Goal: Entertainment & Leisure: Consume media (video, audio)

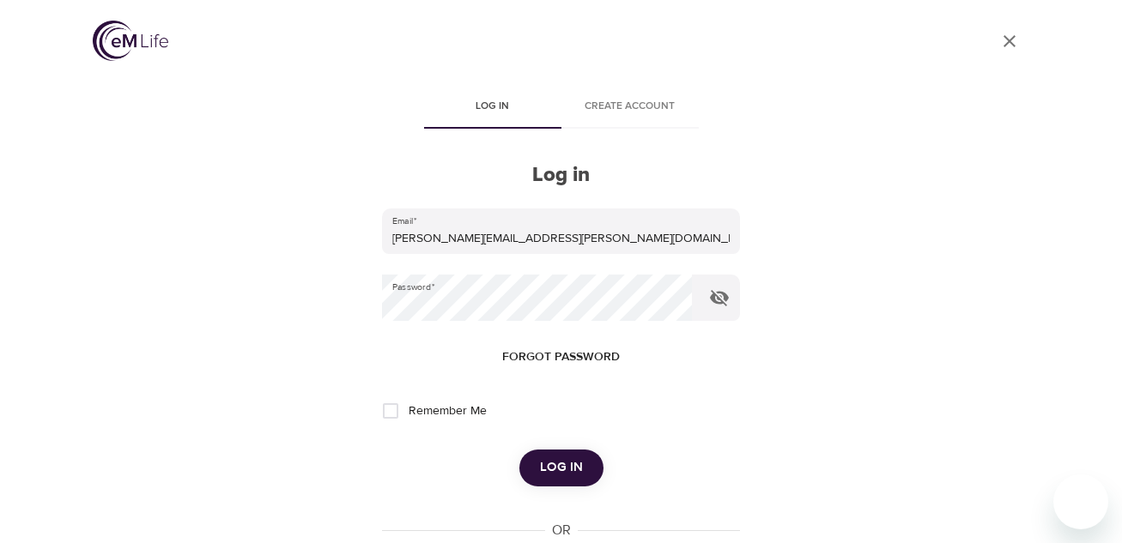
scroll to position [64, 0]
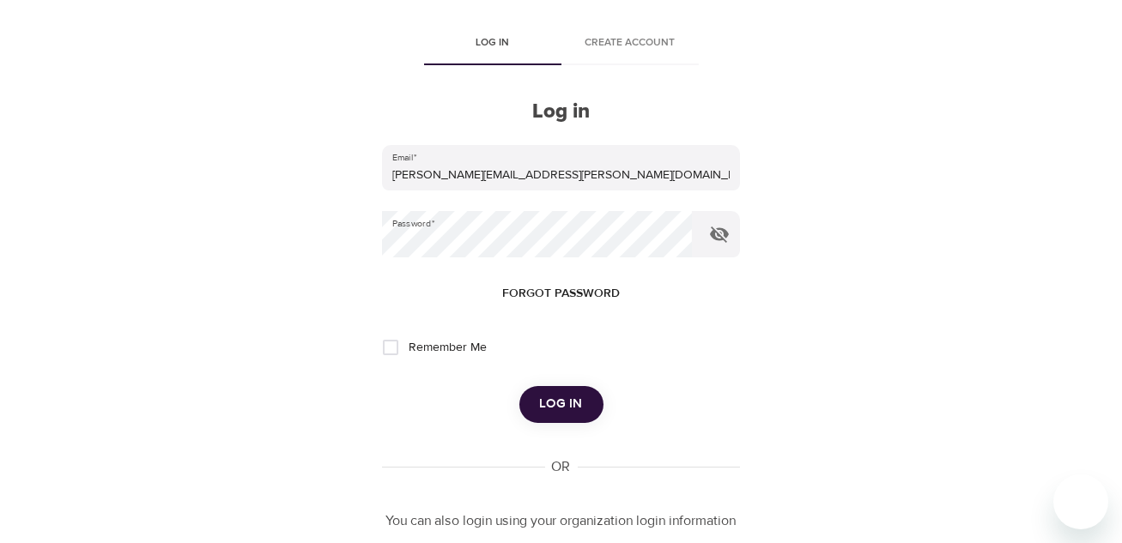
click at [561, 403] on span "Log in" at bounding box center [561, 404] width 43 height 22
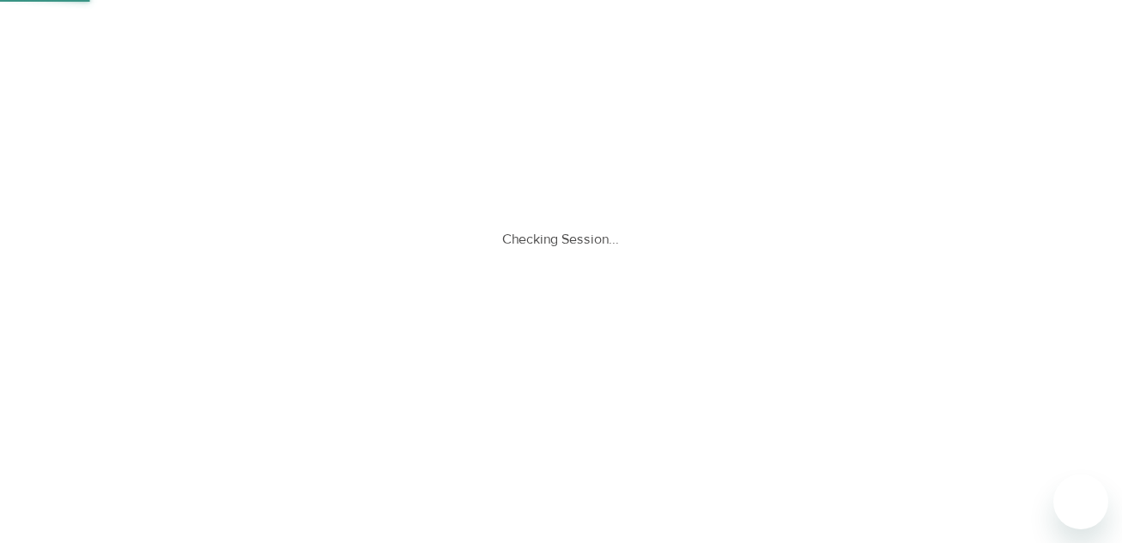
scroll to position [0, 0]
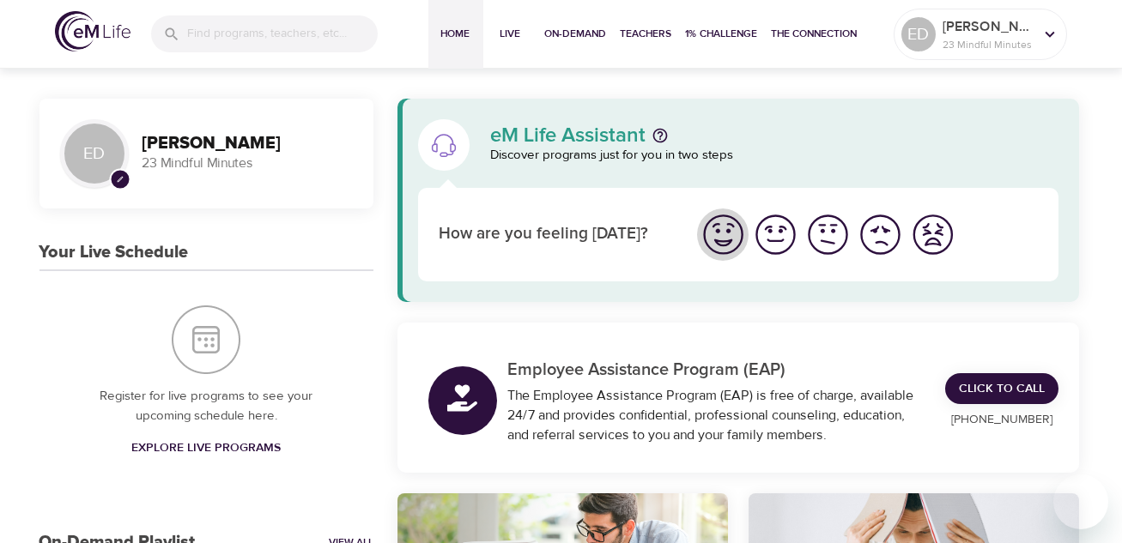
click at [733, 242] on img "I'm feeling great" at bounding box center [722, 234] width 47 height 47
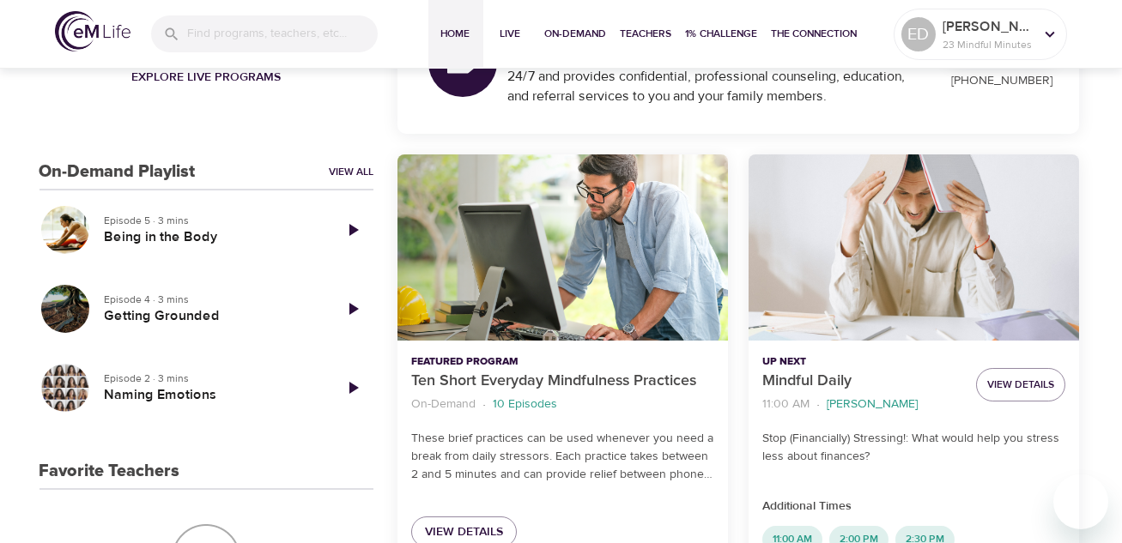
scroll to position [343, 0]
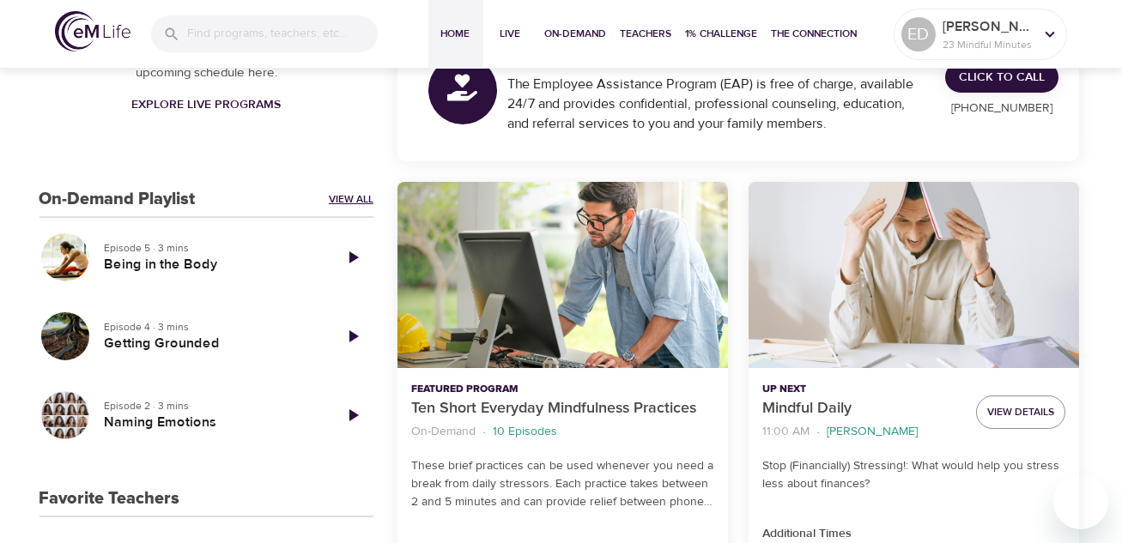
click at [341, 203] on link "View All" at bounding box center [351, 199] width 45 height 15
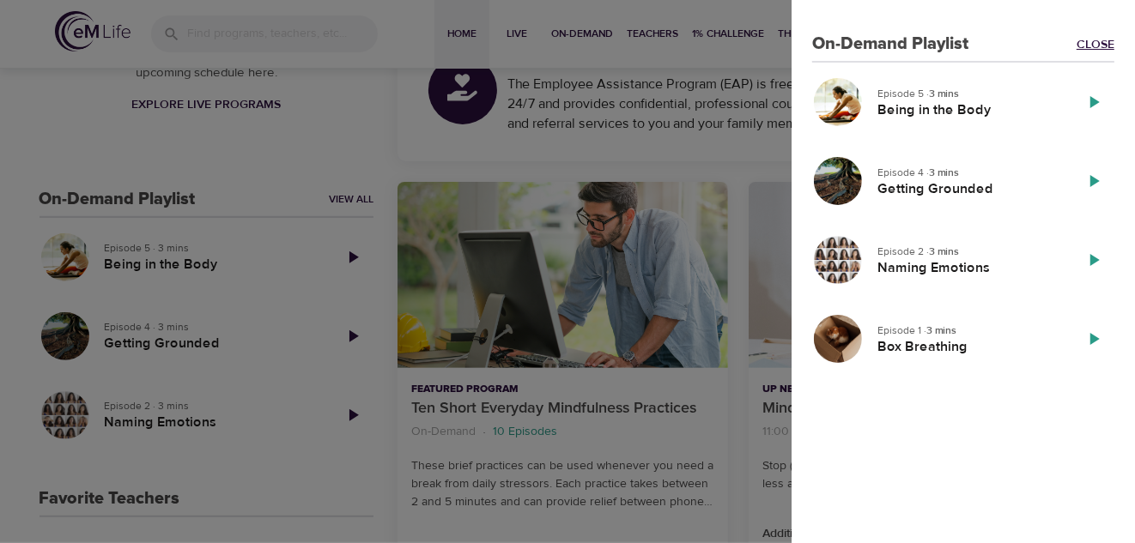
click at [1112, 41] on link "Close" at bounding box center [1095, 44] width 38 height 17
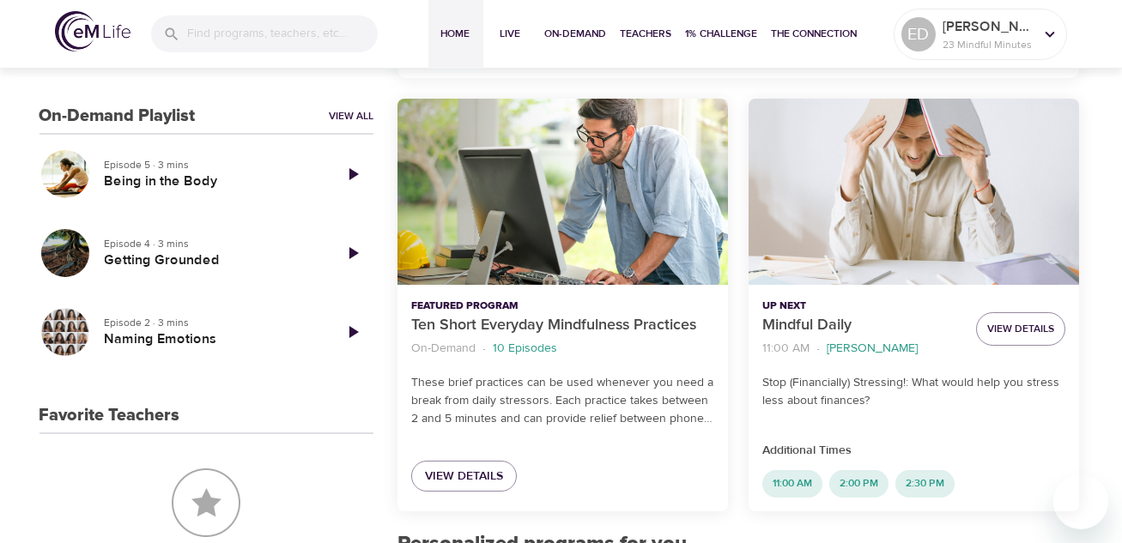
scroll to position [429, 0]
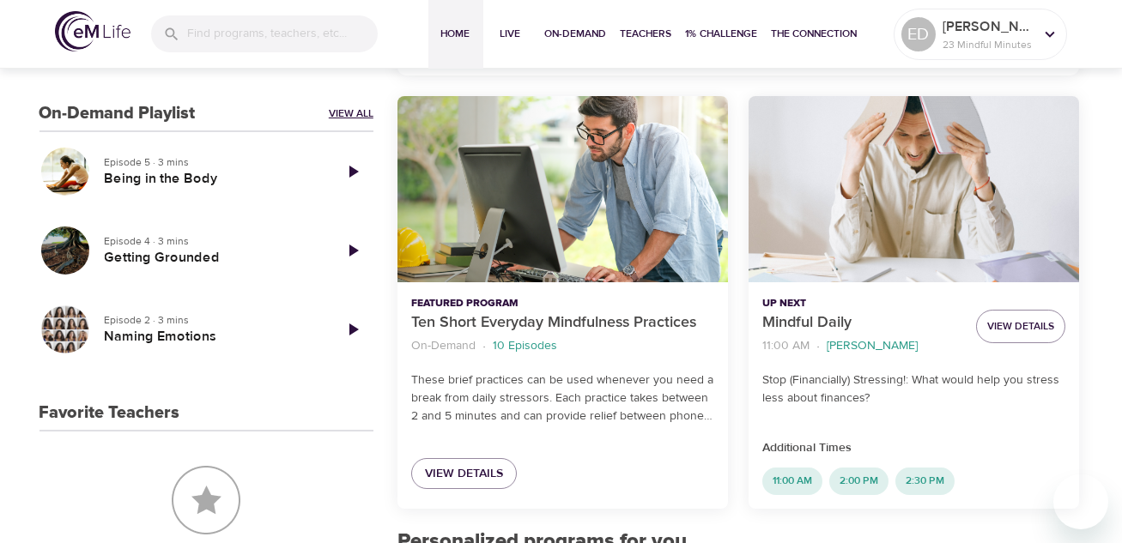
click at [333, 110] on link "View All" at bounding box center [351, 113] width 45 height 15
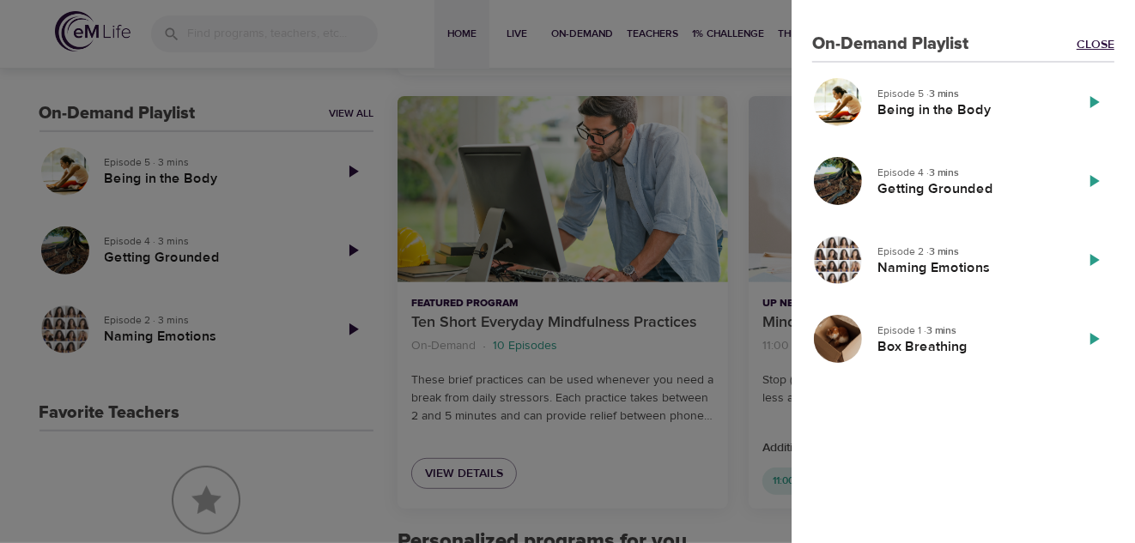
click at [1105, 48] on link "Close" at bounding box center [1095, 44] width 38 height 17
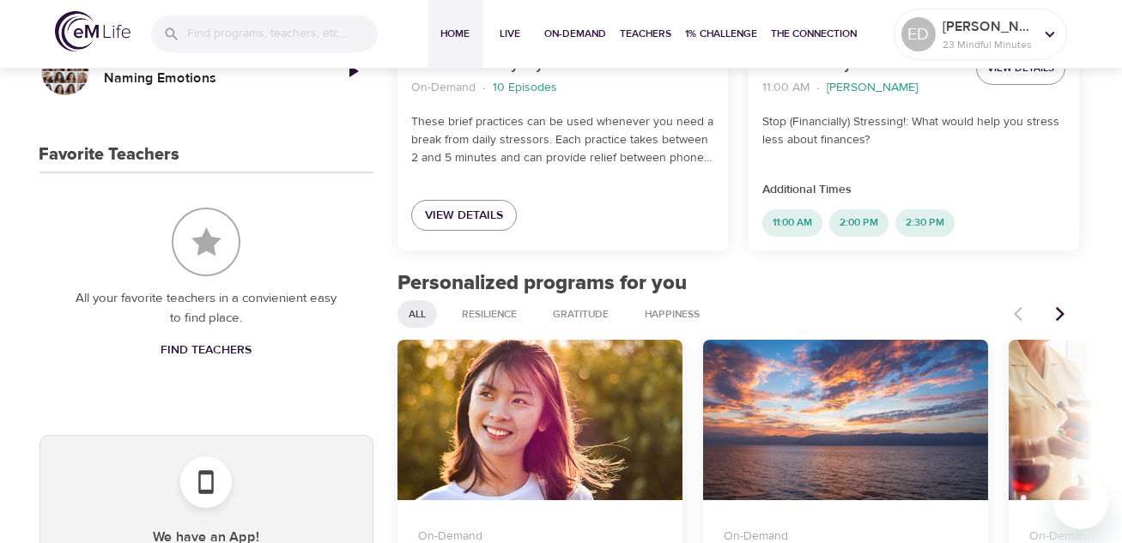
scroll to position [687, 0]
click at [420, 315] on span "All" at bounding box center [417, 315] width 38 height 15
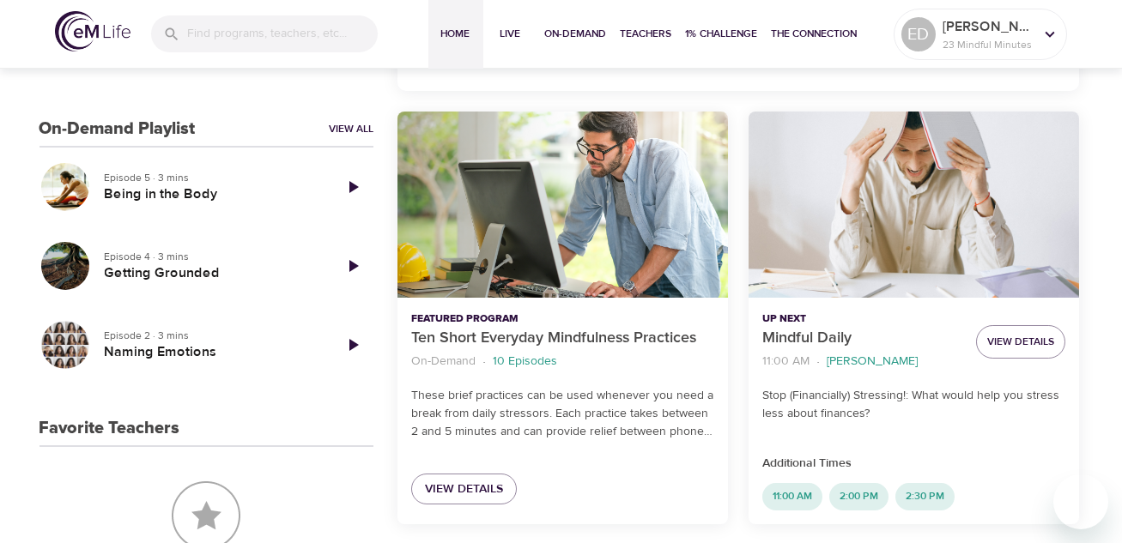
scroll to position [429, 0]
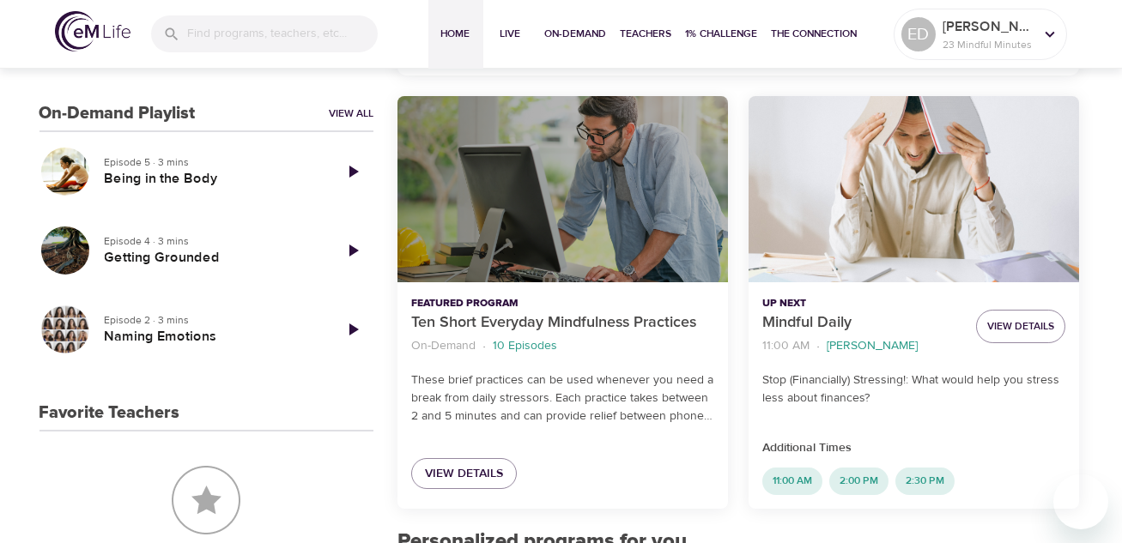
click at [611, 253] on div "Ten Short Everyday Mindfulness Practices" at bounding box center [562, 189] width 330 height 186
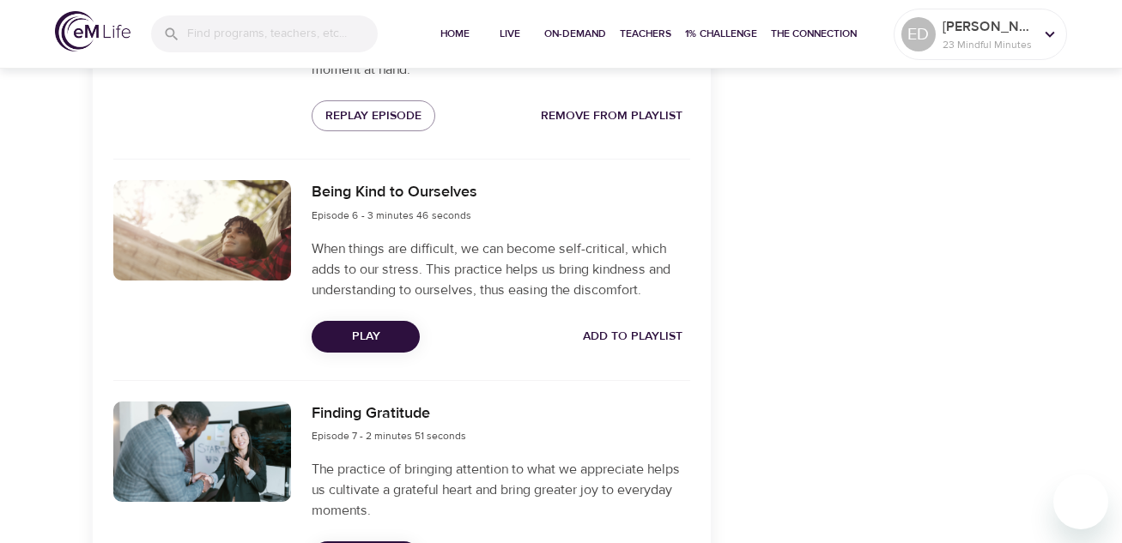
scroll to position [1630, 0]
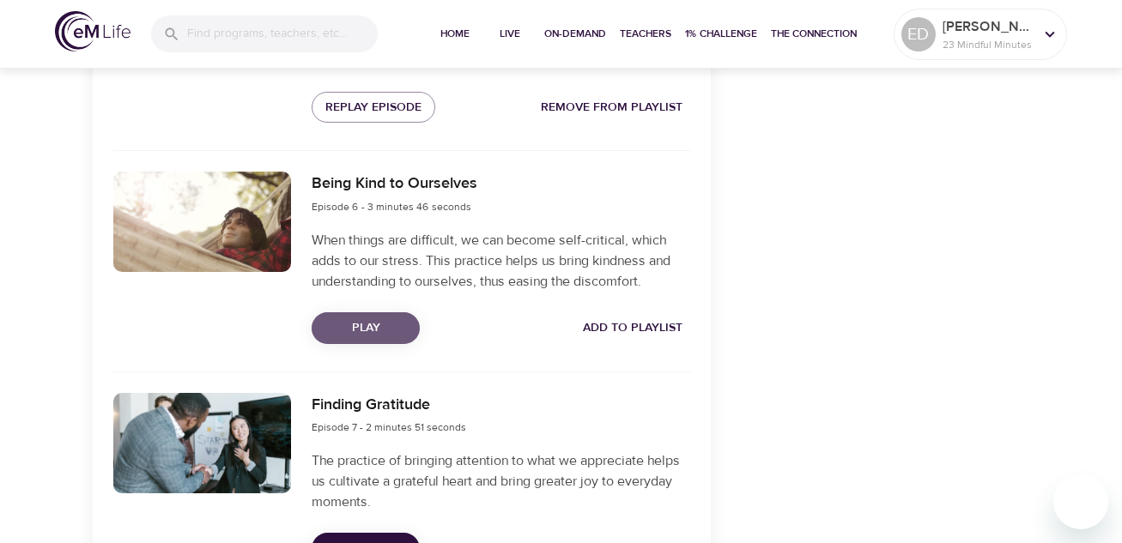
click at [386, 327] on span "Play" at bounding box center [365, 328] width 81 height 21
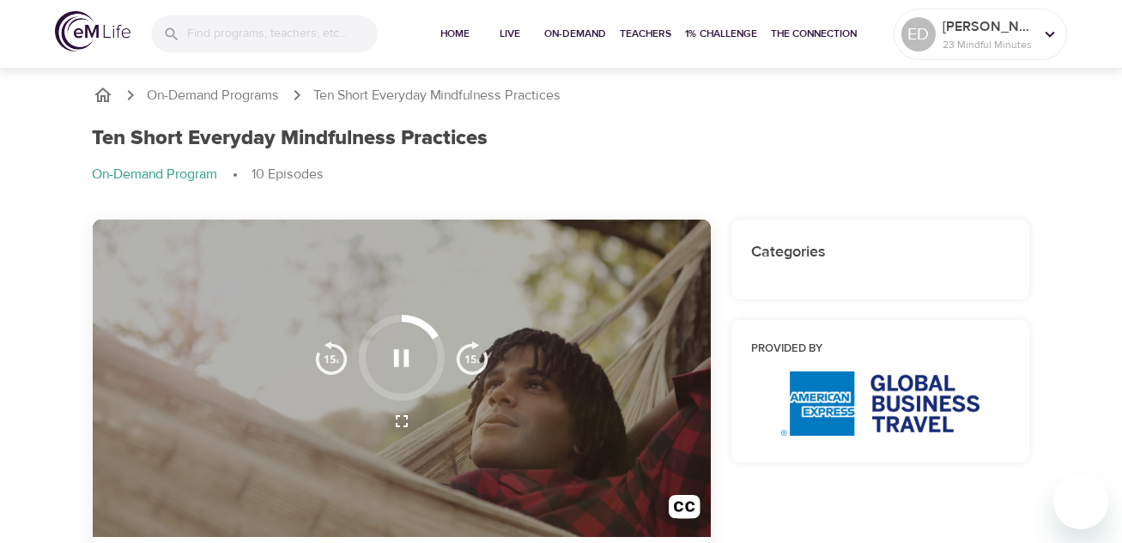
scroll to position [85, 0]
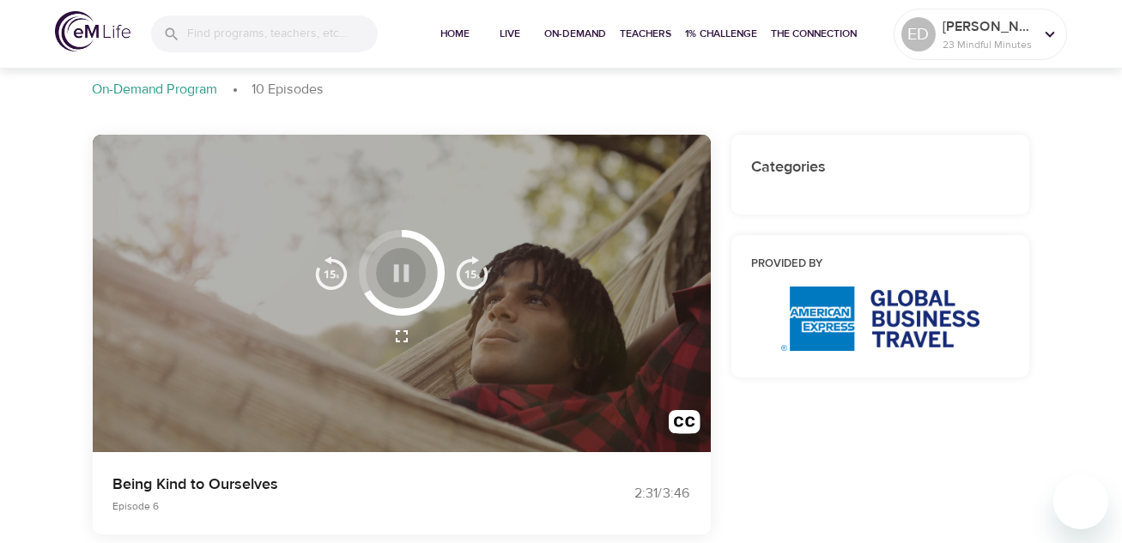
click at [403, 274] on icon "button" at bounding box center [401, 272] width 15 height 17
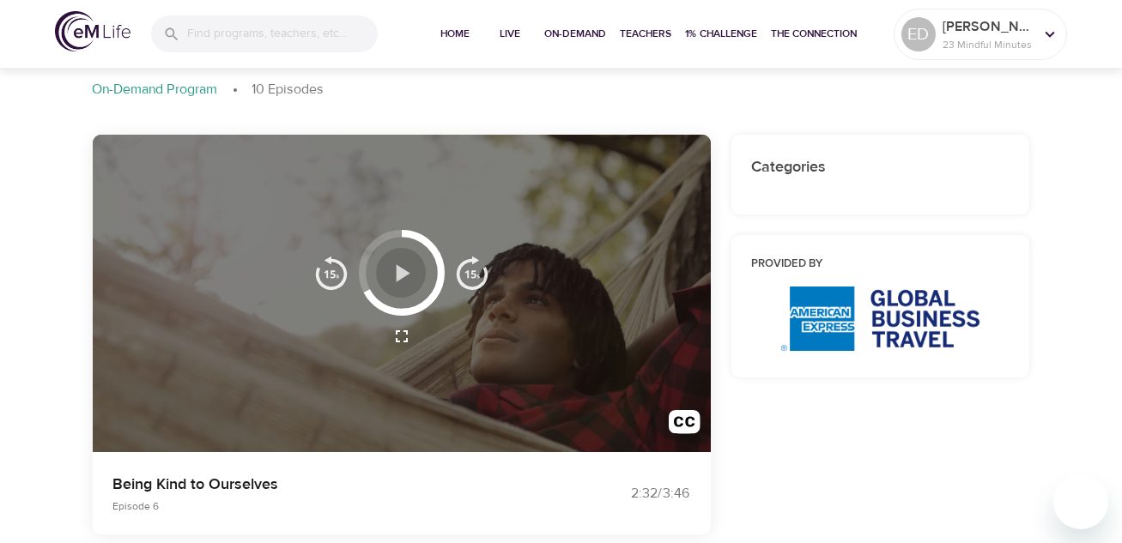
click at [403, 274] on icon "button" at bounding box center [403, 272] width 14 height 17
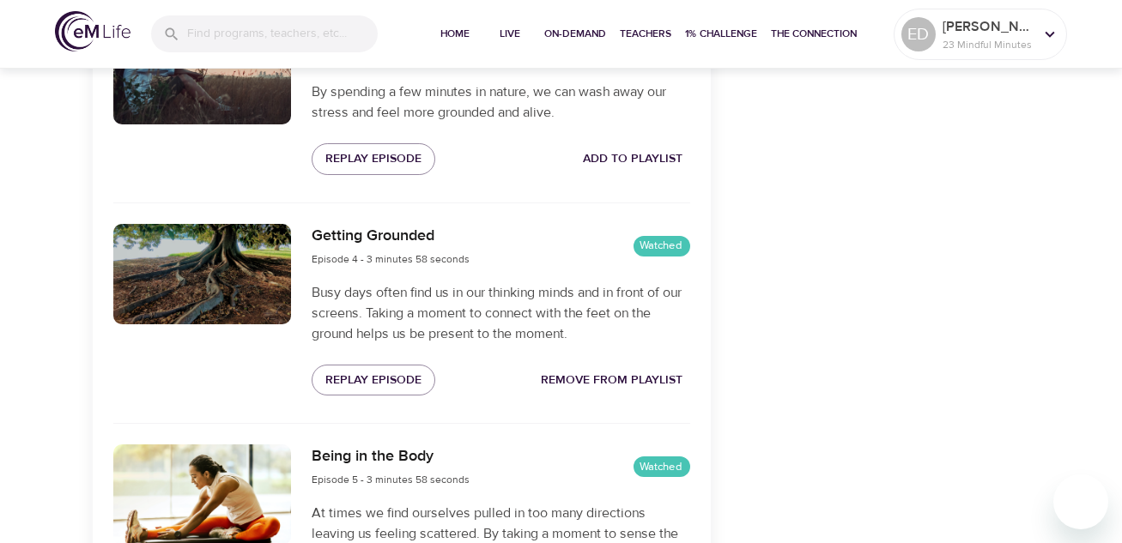
scroll to position [1373, 0]
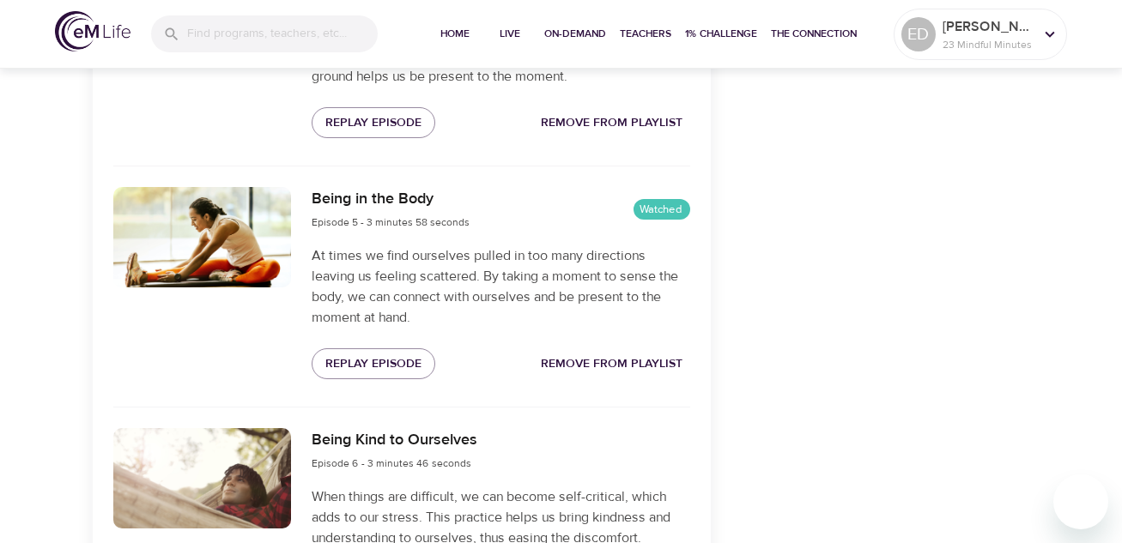
click at [259, 125] on div at bounding box center [202, 52] width 199 height 192
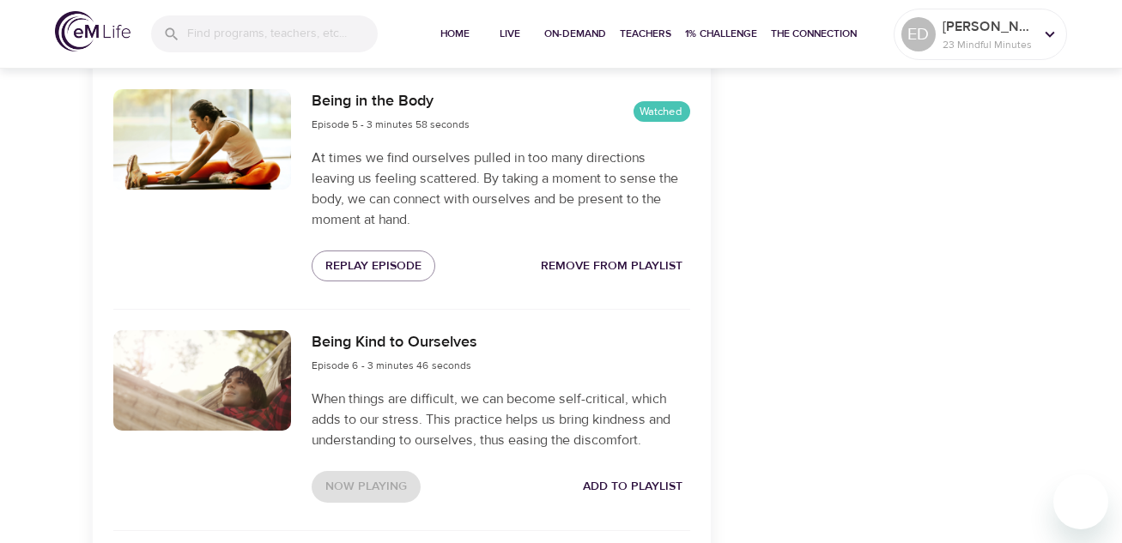
scroll to position [1630, 0]
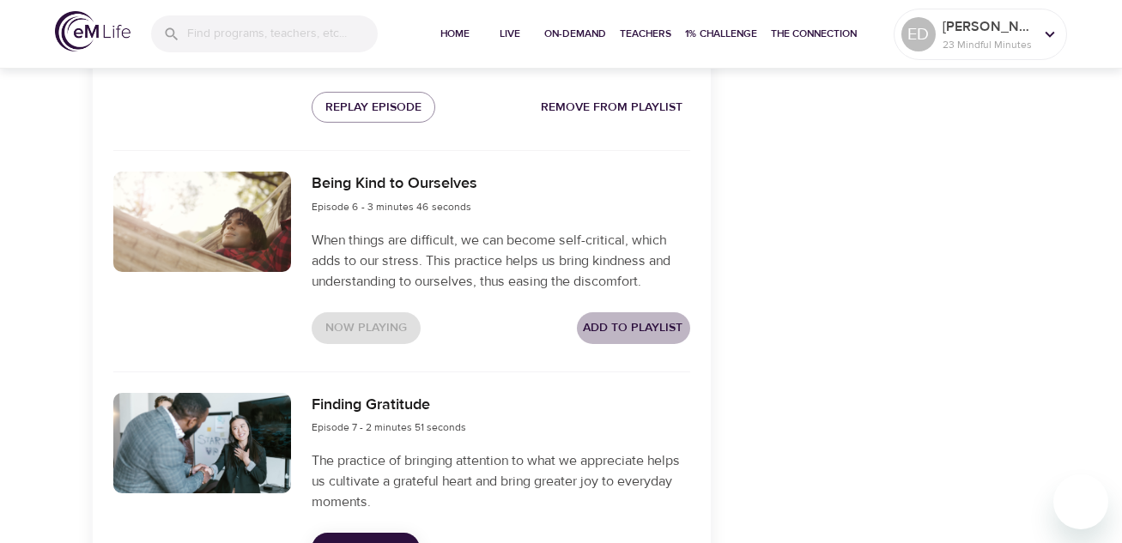
click at [659, 327] on span "Add to Playlist" at bounding box center [634, 328] width 100 height 21
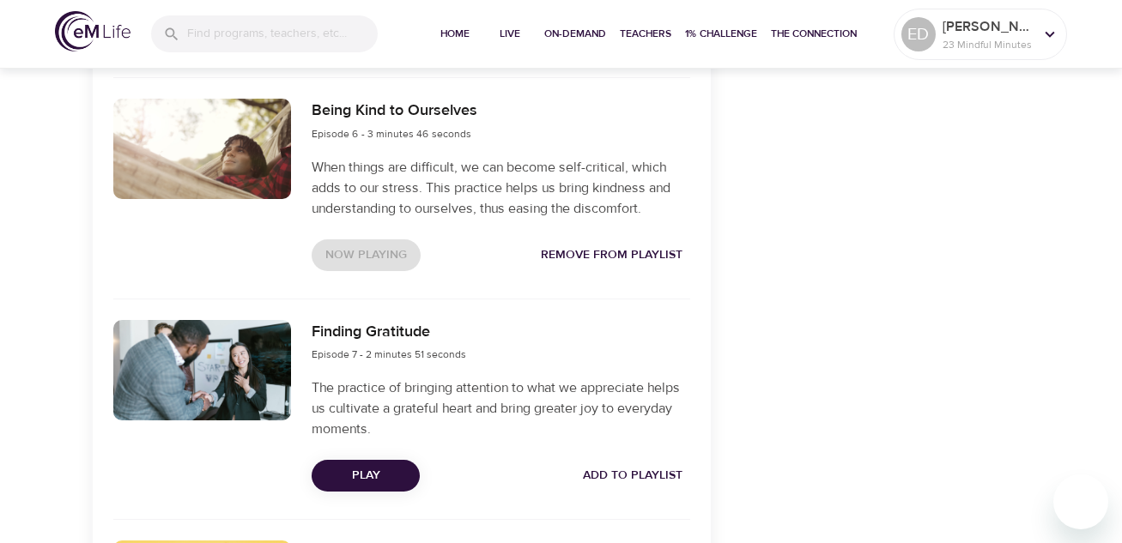
scroll to position [1802, 0]
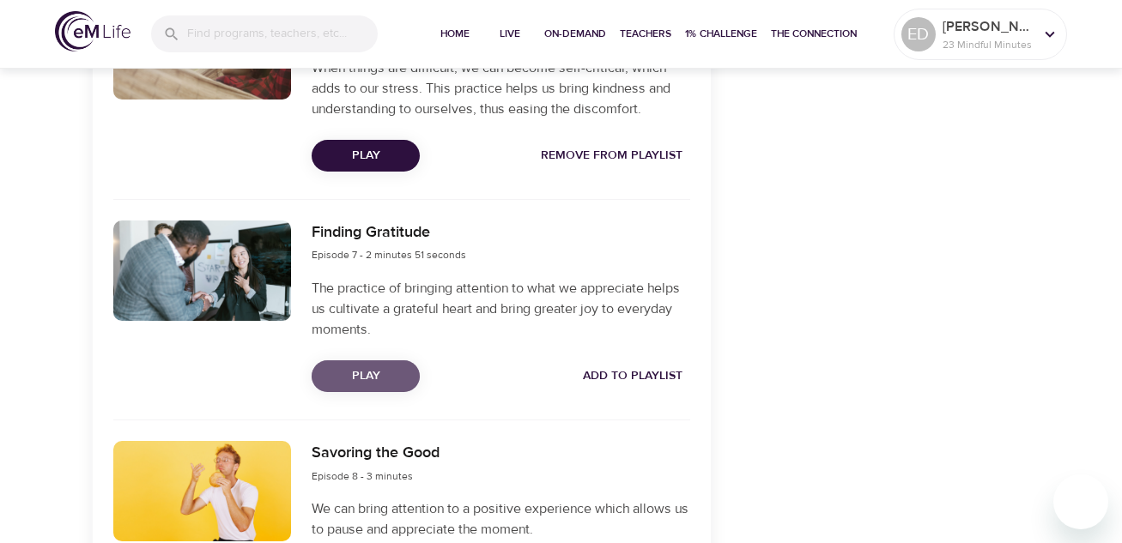
click at [378, 374] on span "Play" at bounding box center [365, 376] width 81 height 21
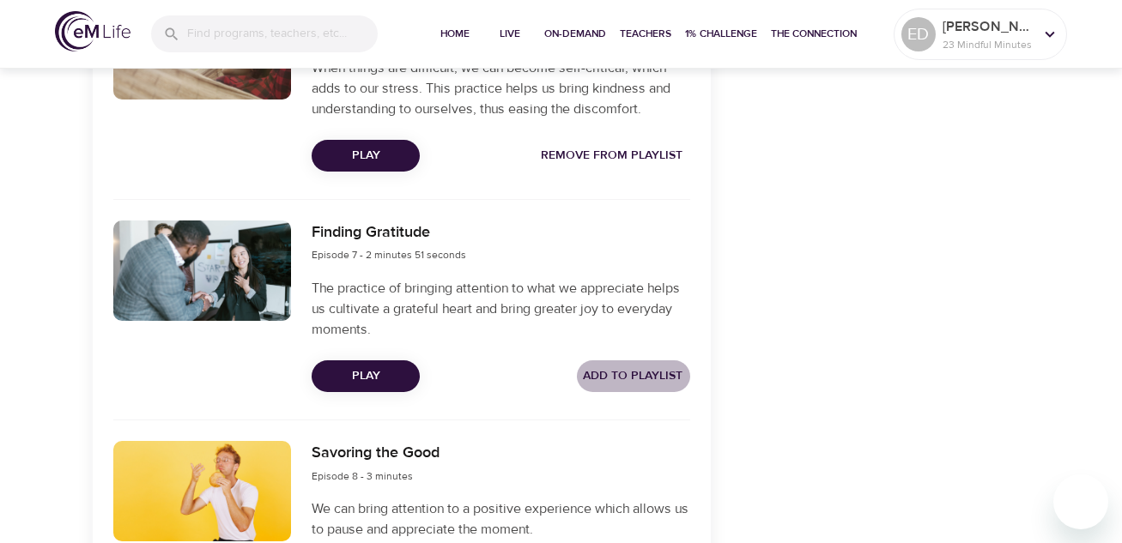
click at [629, 381] on span "Add to Playlist" at bounding box center [634, 376] width 100 height 21
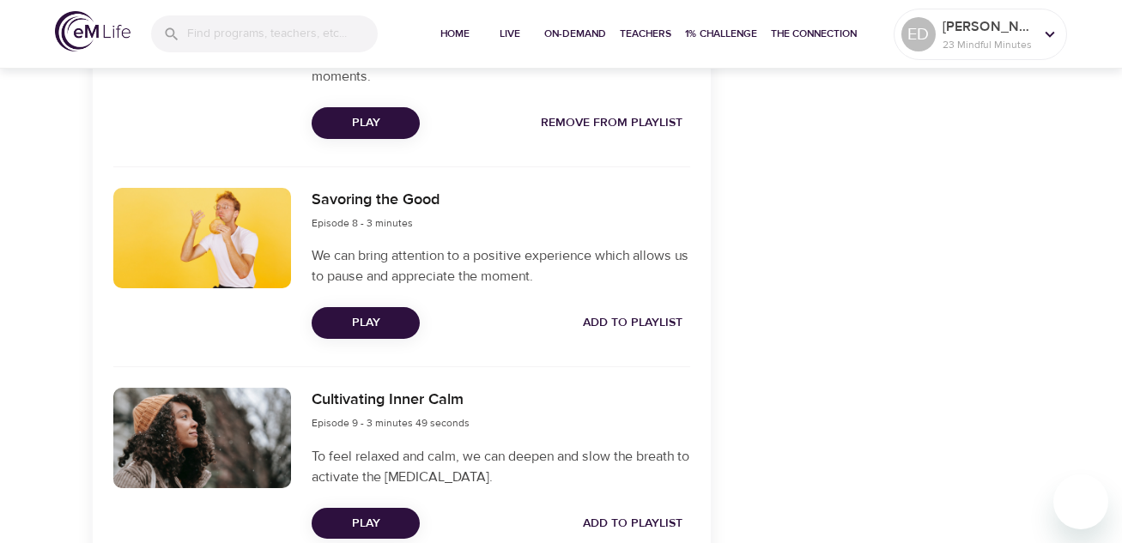
scroll to position [2060, 0]
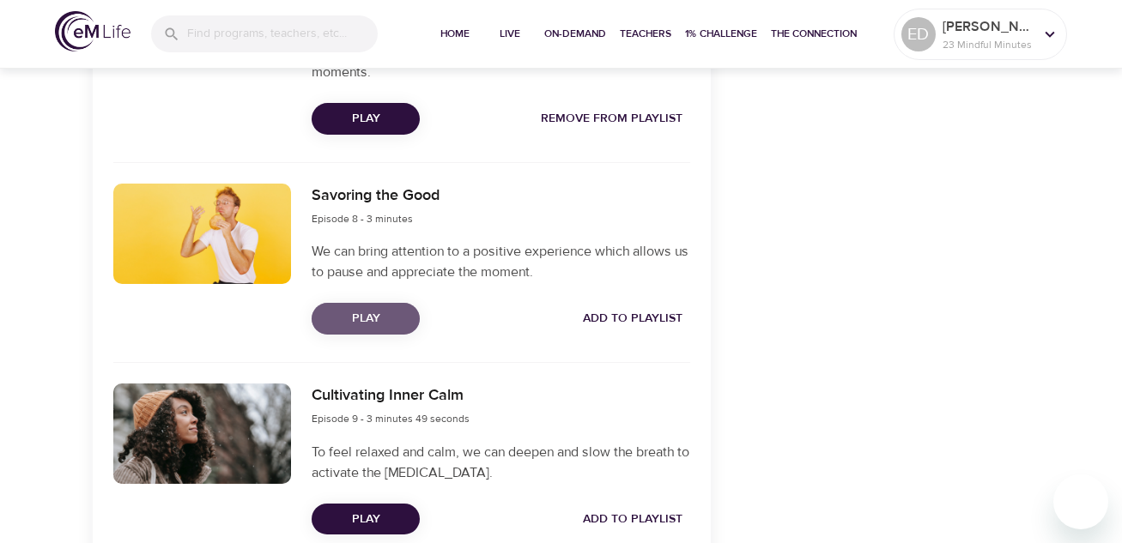
click at [356, 314] on span "Play" at bounding box center [365, 318] width 81 height 21
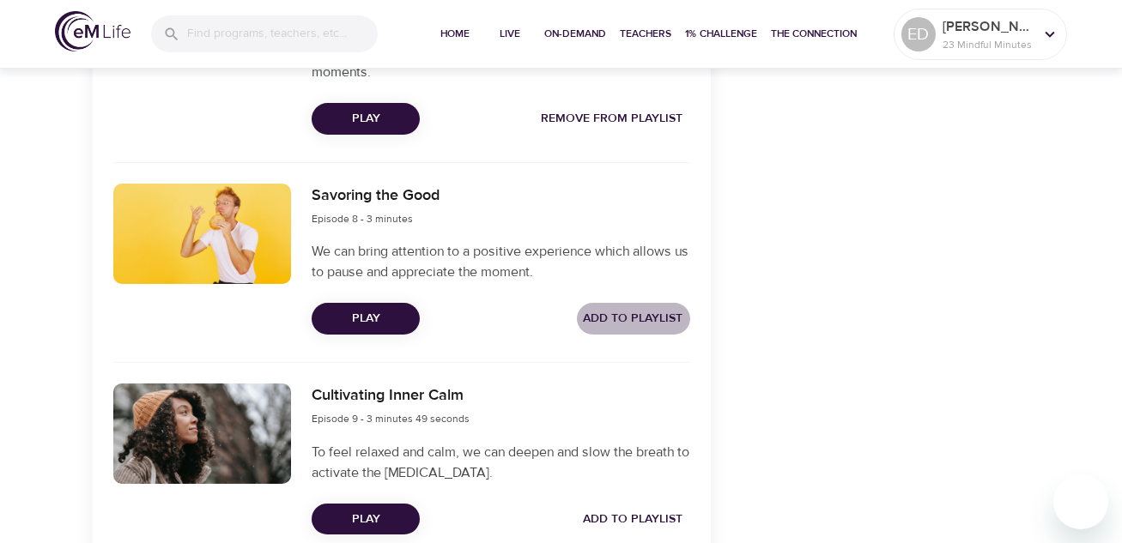
click at [621, 319] on span "Add to Playlist" at bounding box center [634, 318] width 100 height 21
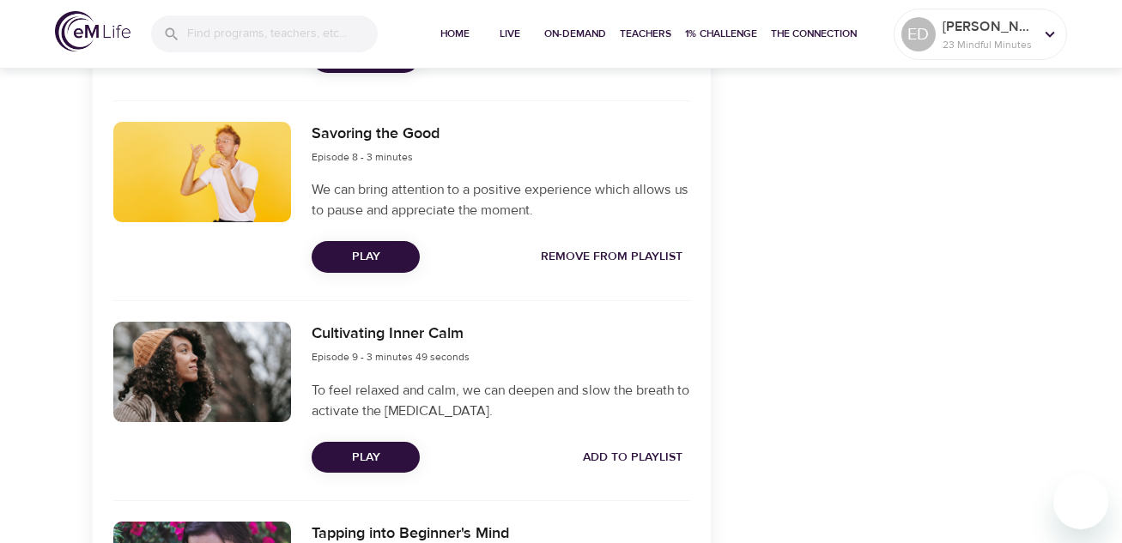
scroll to position [2145, 0]
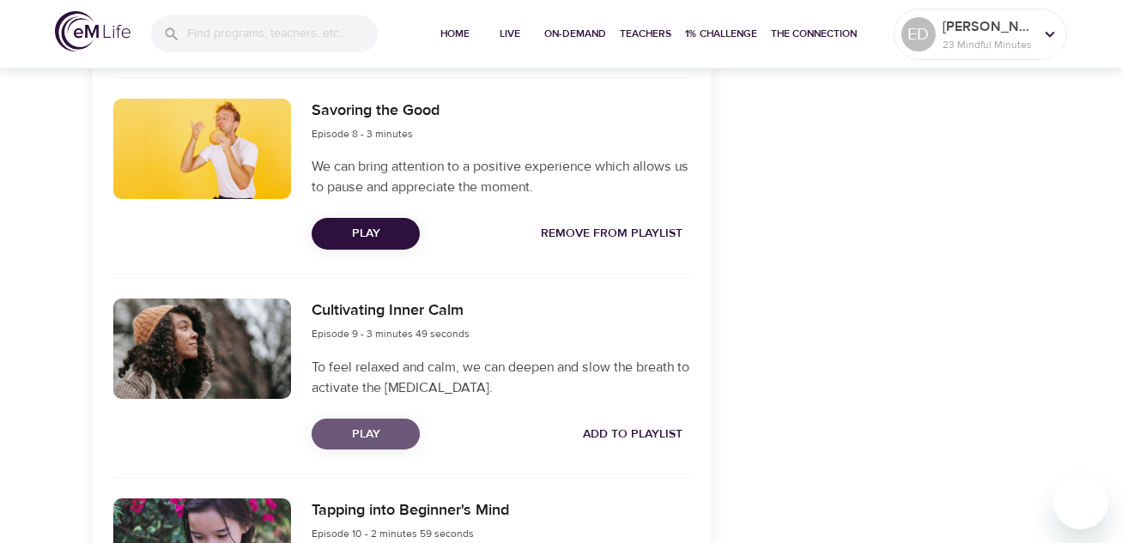
click at [367, 437] on span "Play" at bounding box center [365, 434] width 81 height 21
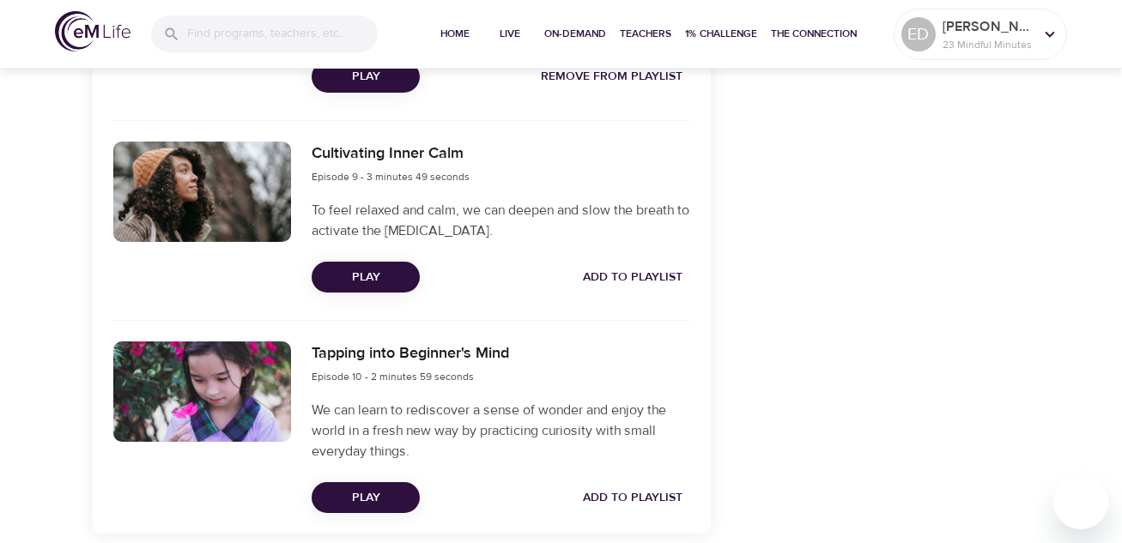
scroll to position [2377, 0]
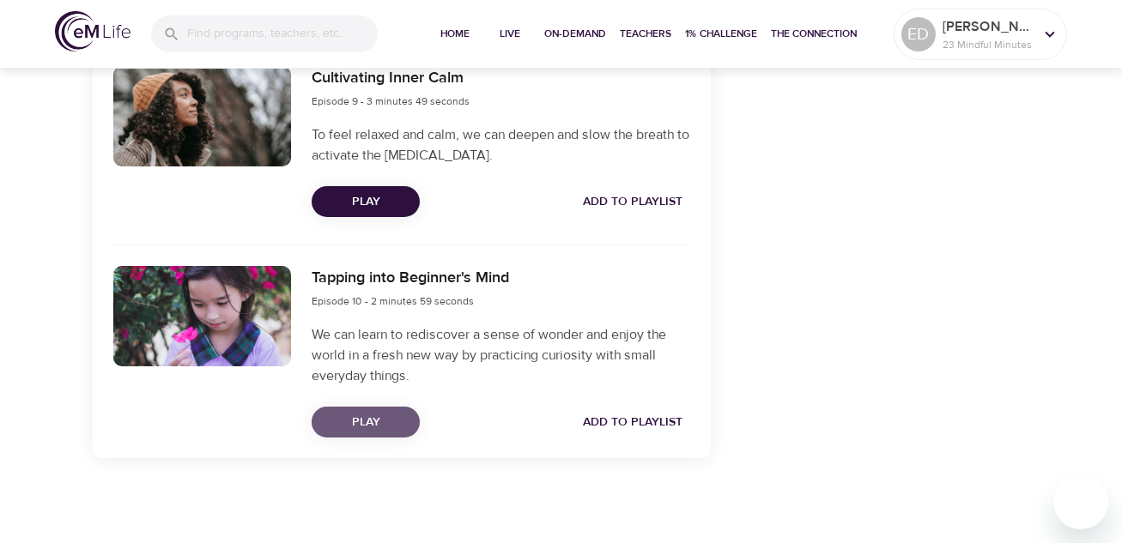
click at [384, 421] on span "Play" at bounding box center [365, 422] width 81 height 21
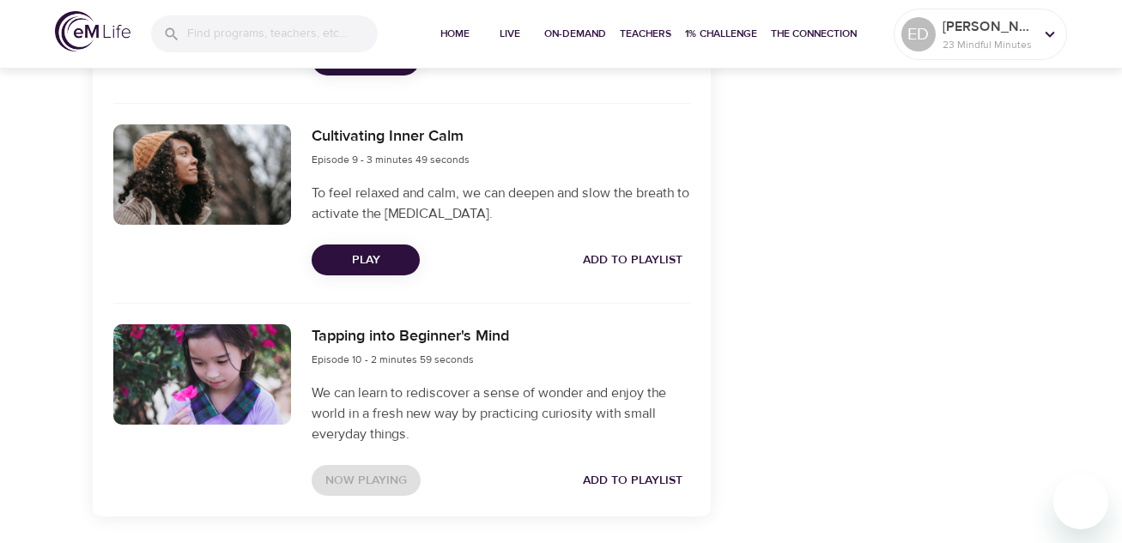
scroll to position [2291, 0]
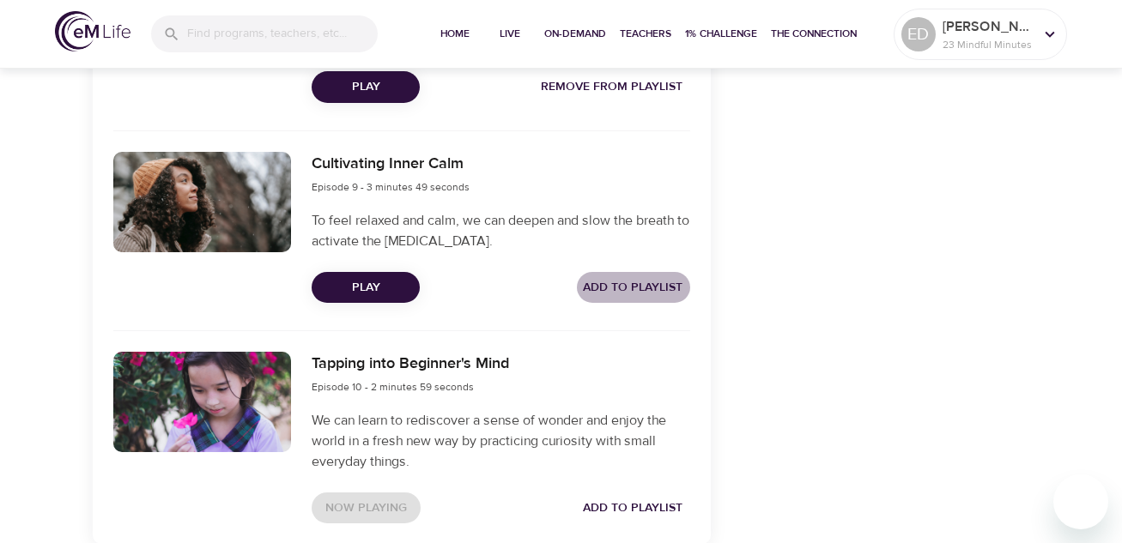
click at [644, 282] on span "Add to Playlist" at bounding box center [634, 287] width 100 height 21
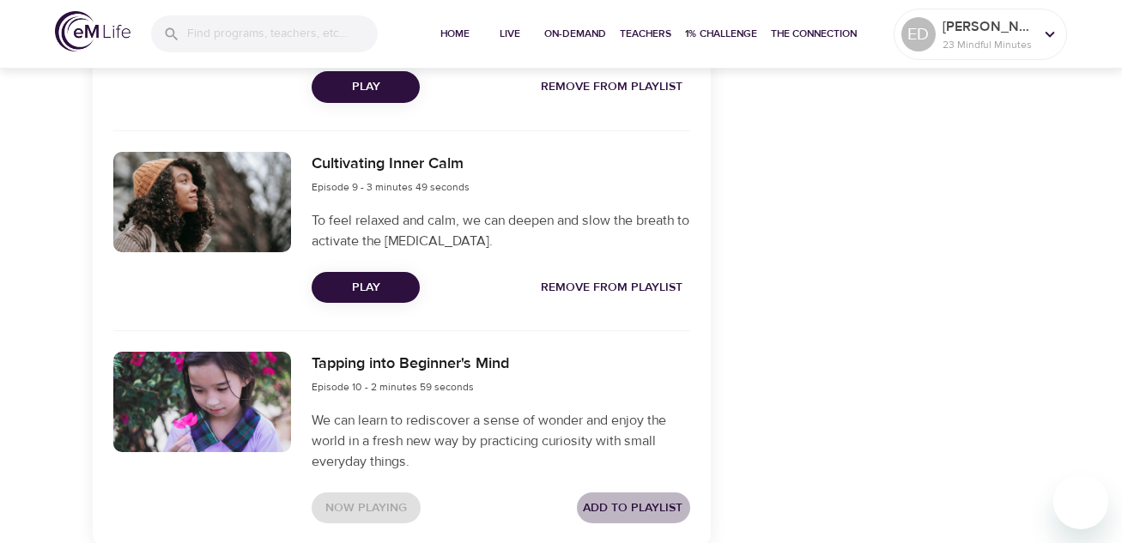
click at [633, 506] on span "Add to Playlist" at bounding box center [634, 508] width 100 height 21
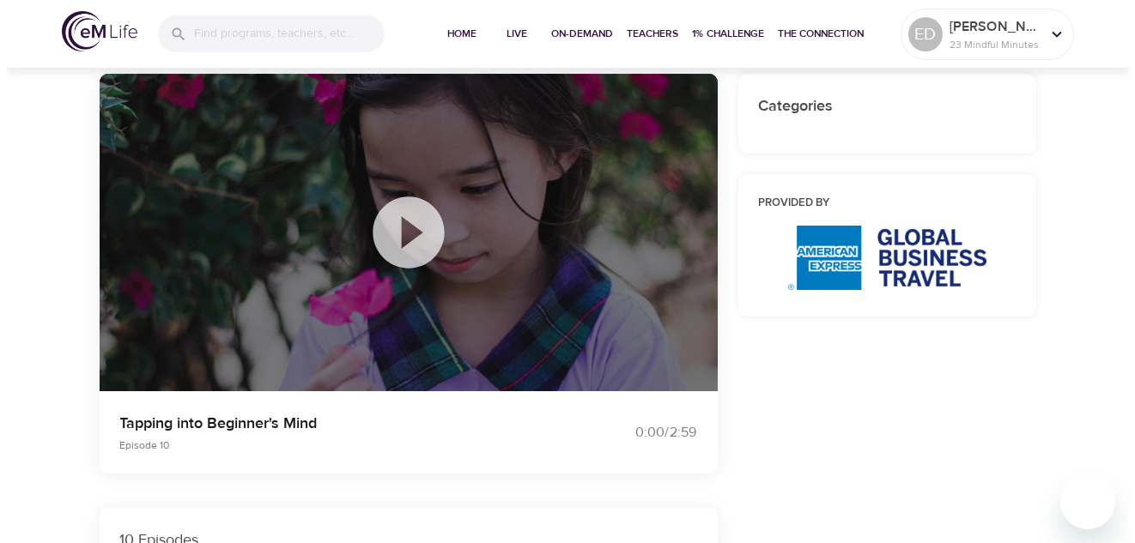
scroll to position [0, 0]
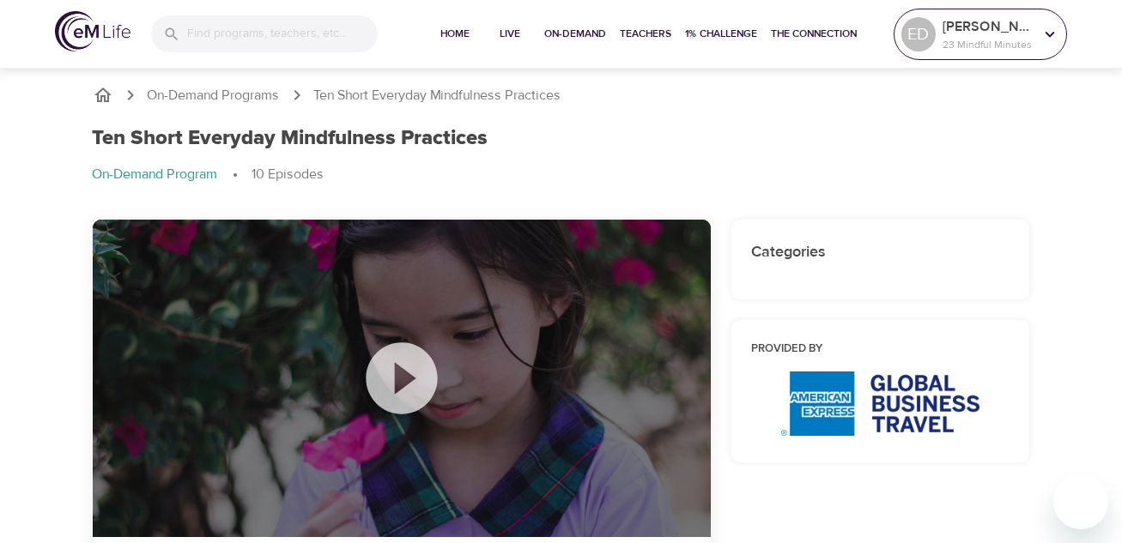
click at [1052, 35] on icon at bounding box center [1049, 34] width 19 height 19
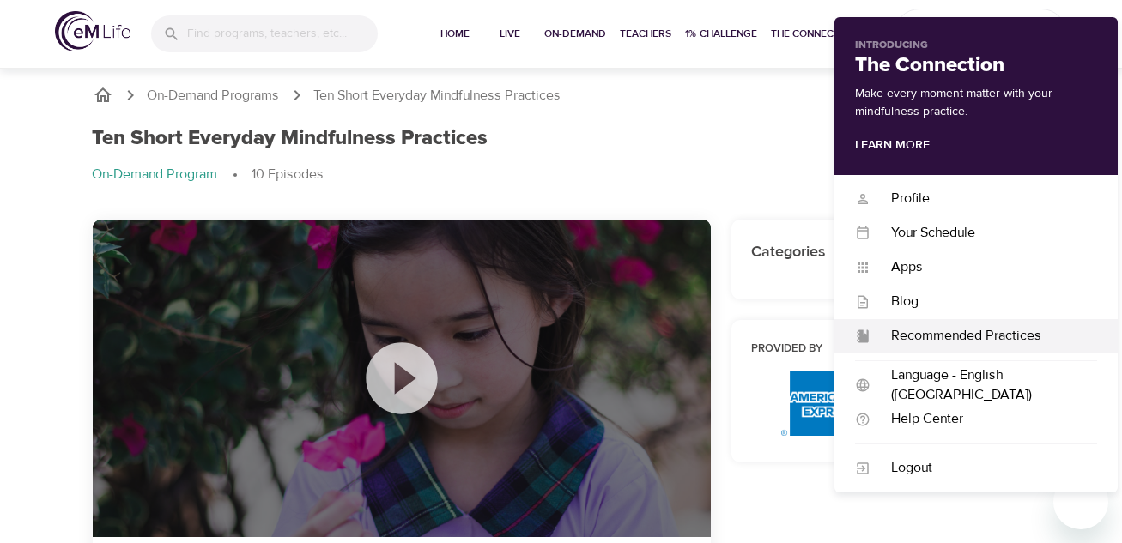
click at [1010, 336] on div "Recommended Practices" at bounding box center [983, 336] width 227 height 20
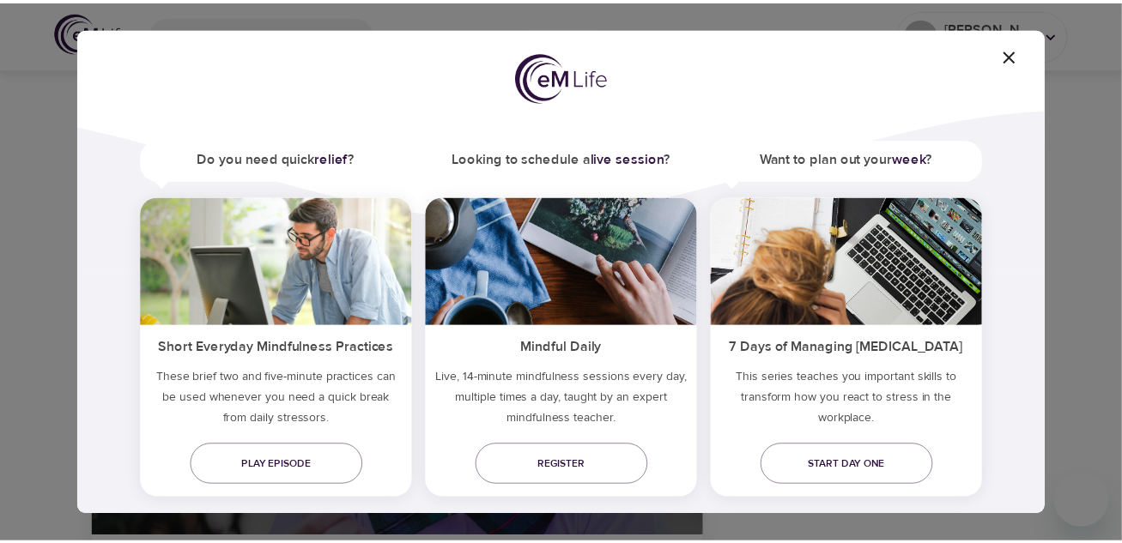
scroll to position [112, 0]
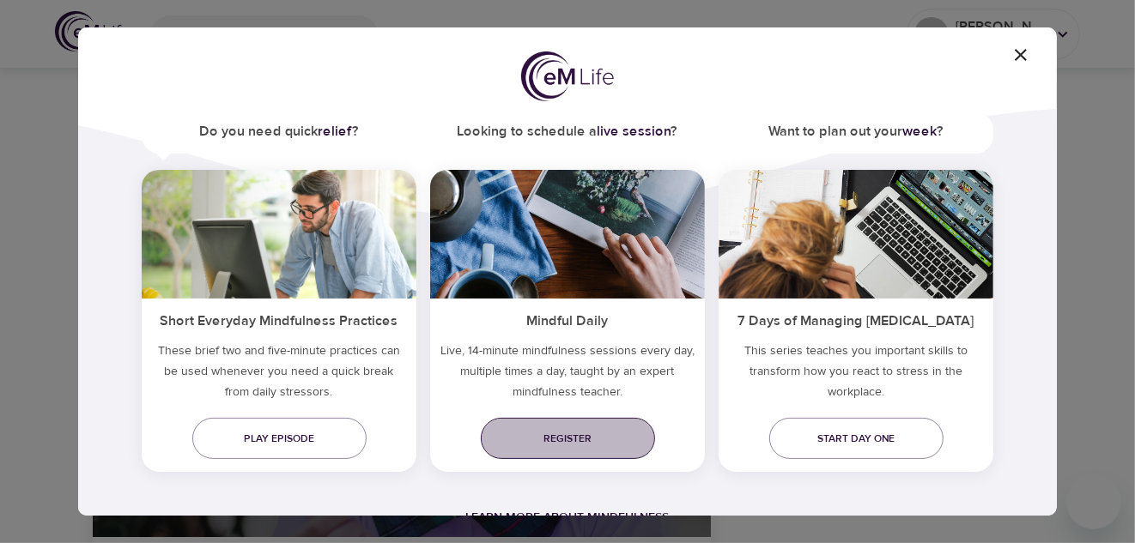
click at [613, 443] on span "Register" at bounding box center [567, 439] width 147 height 18
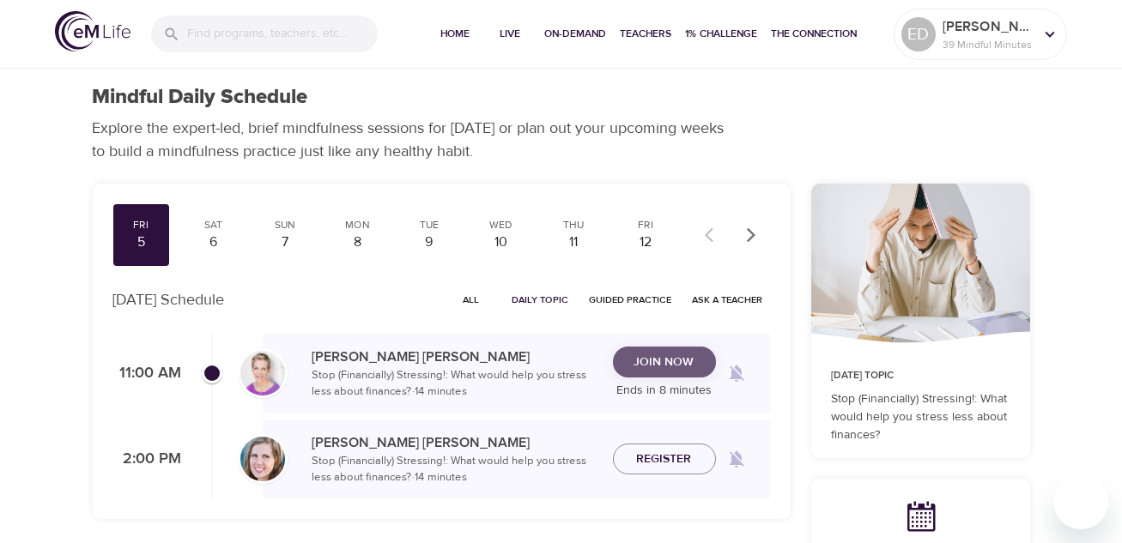
click at [689, 360] on span "Join Now" at bounding box center [664, 362] width 60 height 21
